Goal: Transaction & Acquisition: Subscribe to service/newsletter

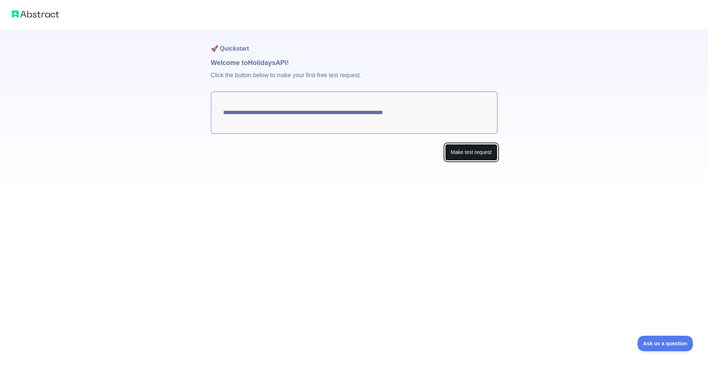
click at [459, 150] on button "Make test request" at bounding box center [471, 152] width 52 height 17
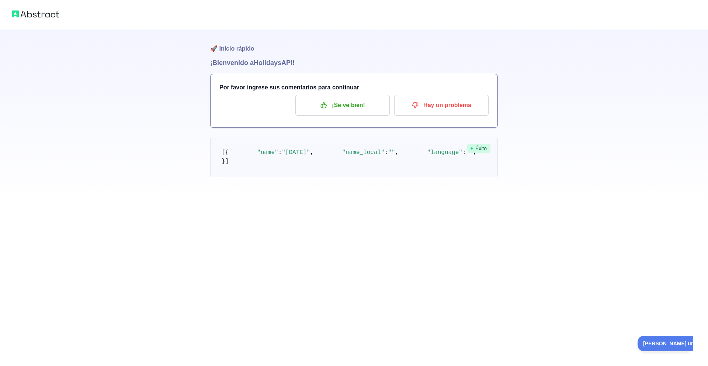
click at [583, 93] on div "🚀 Inicio rápido ¡Bienvenido a Holidays API! Por favor ingrese sus comentarios p…" at bounding box center [354, 103] width 708 height 207
click at [285, 61] on font "API!" at bounding box center [287, 62] width 13 height 7
click at [467, 153] on pre "[ { "name" : "[DATE]" , "name_local" : "" , "language" : "" , "description" : "…" at bounding box center [354, 156] width 288 height 41
click at [473, 150] on span "Éxito" at bounding box center [478, 148] width 23 height 9
click at [356, 97] on button "¡Se ve bien!" at bounding box center [342, 105] width 94 height 21
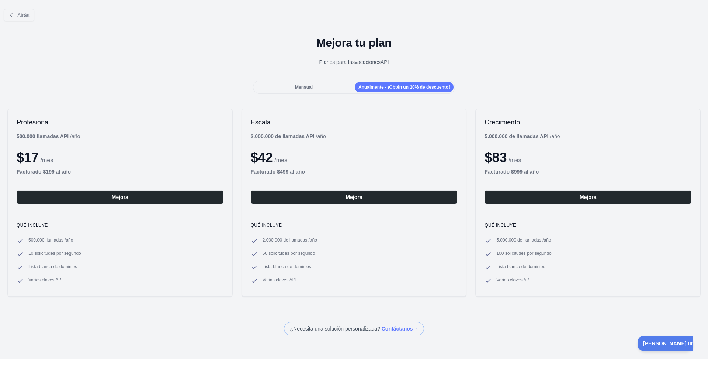
click at [362, 32] on div "Mejora tu plan Planes para las vacaciones API" at bounding box center [354, 53] width 708 height 53
